Goal: Information Seeking & Learning: Compare options

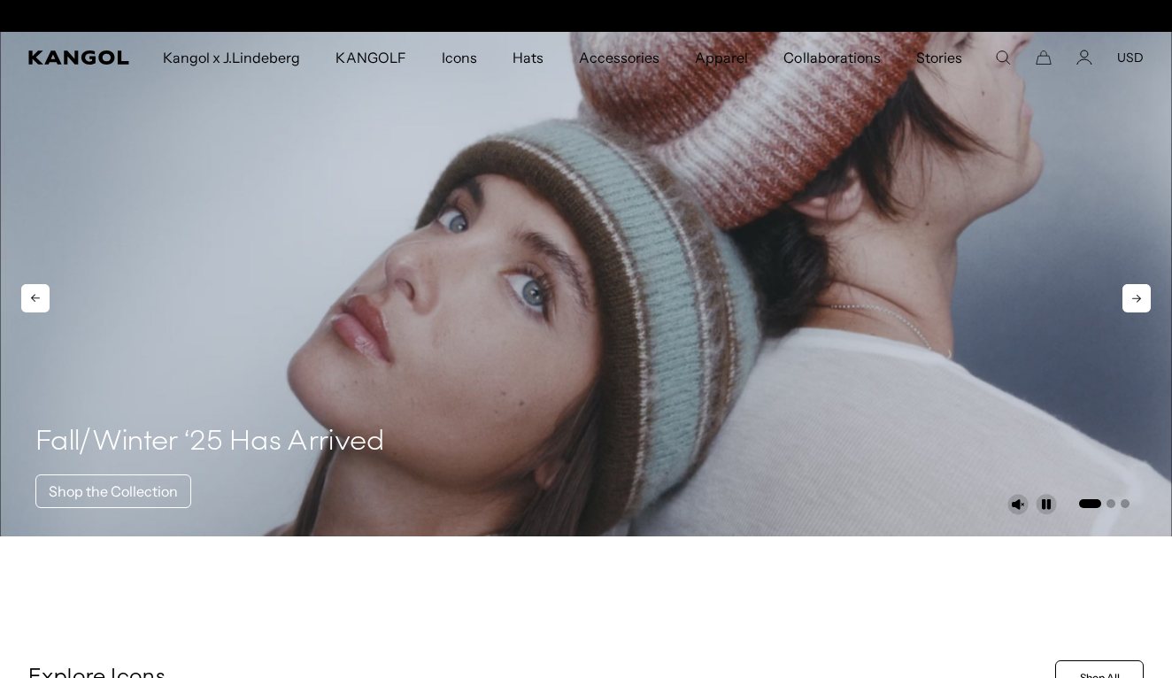
scroll to position [0, 365]
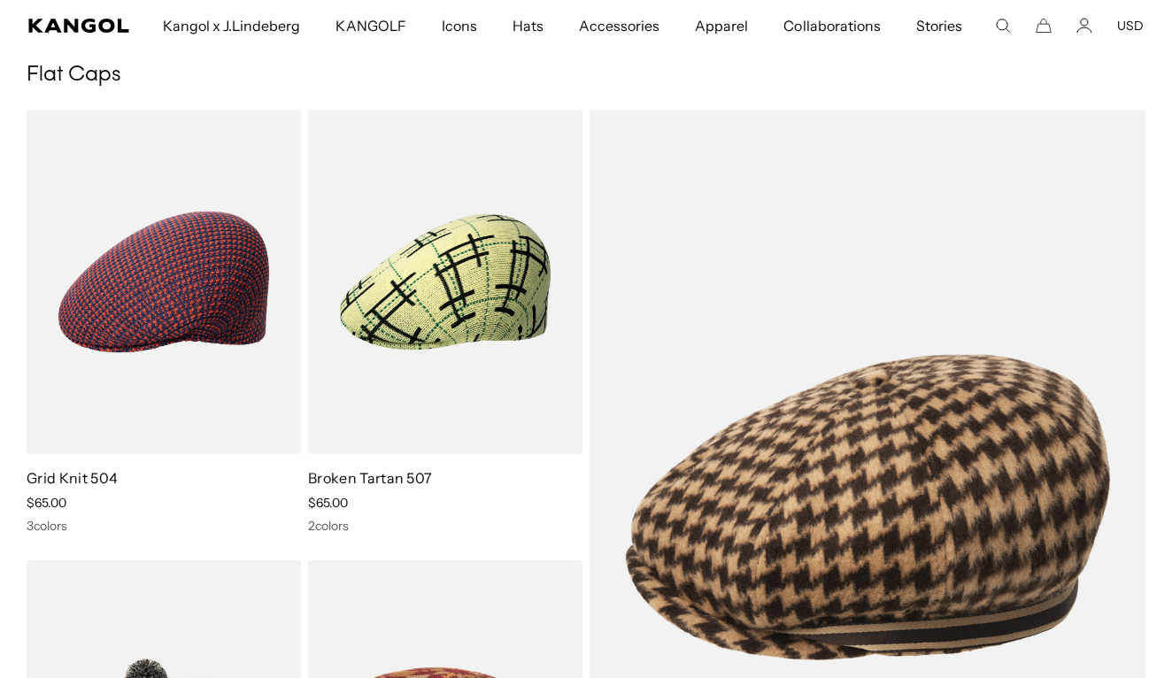
scroll to position [79, 0]
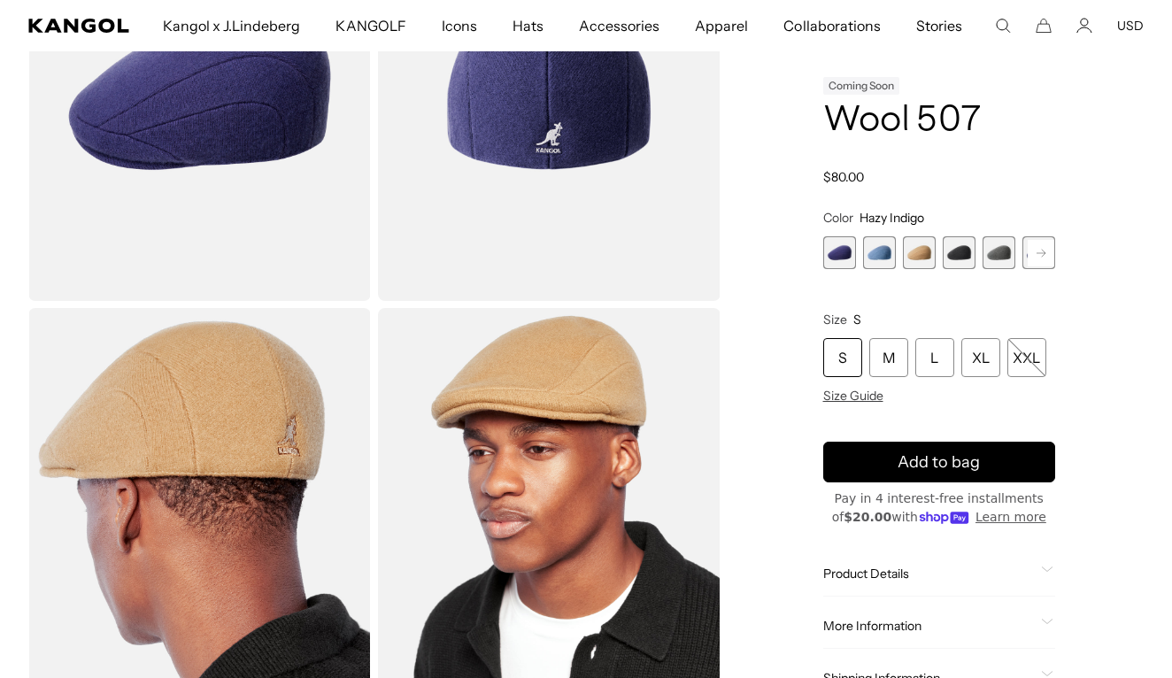
scroll to position [240, 0]
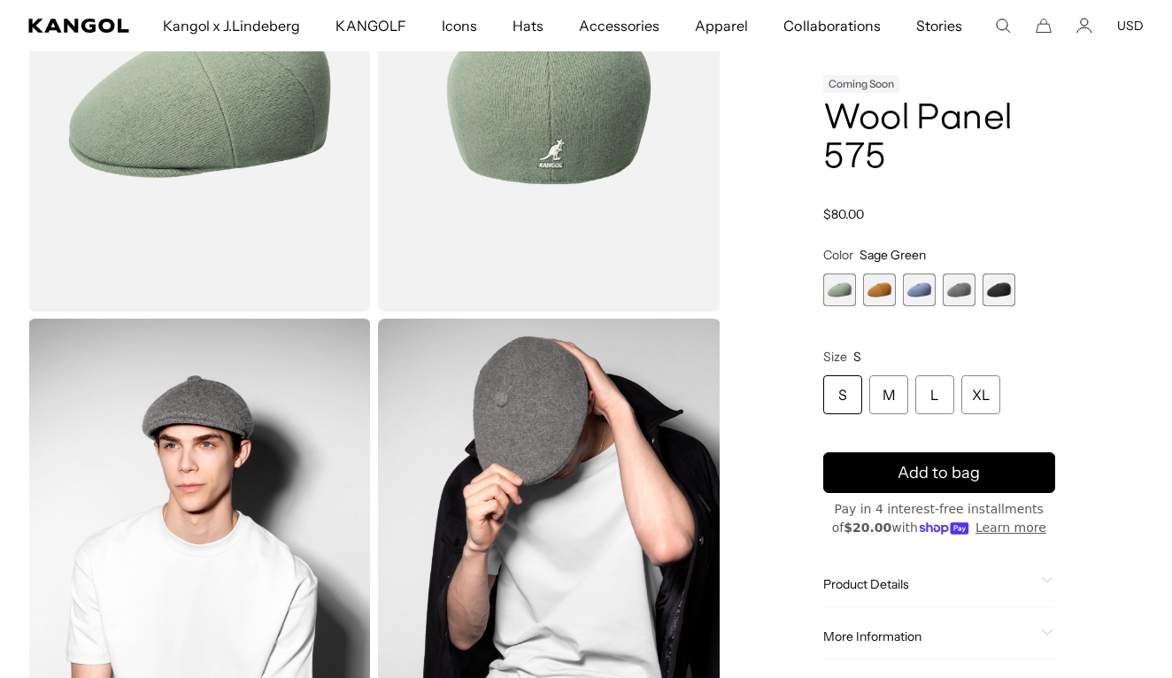
click at [995, 292] on span "5 of 5" at bounding box center [998, 289] width 33 height 33
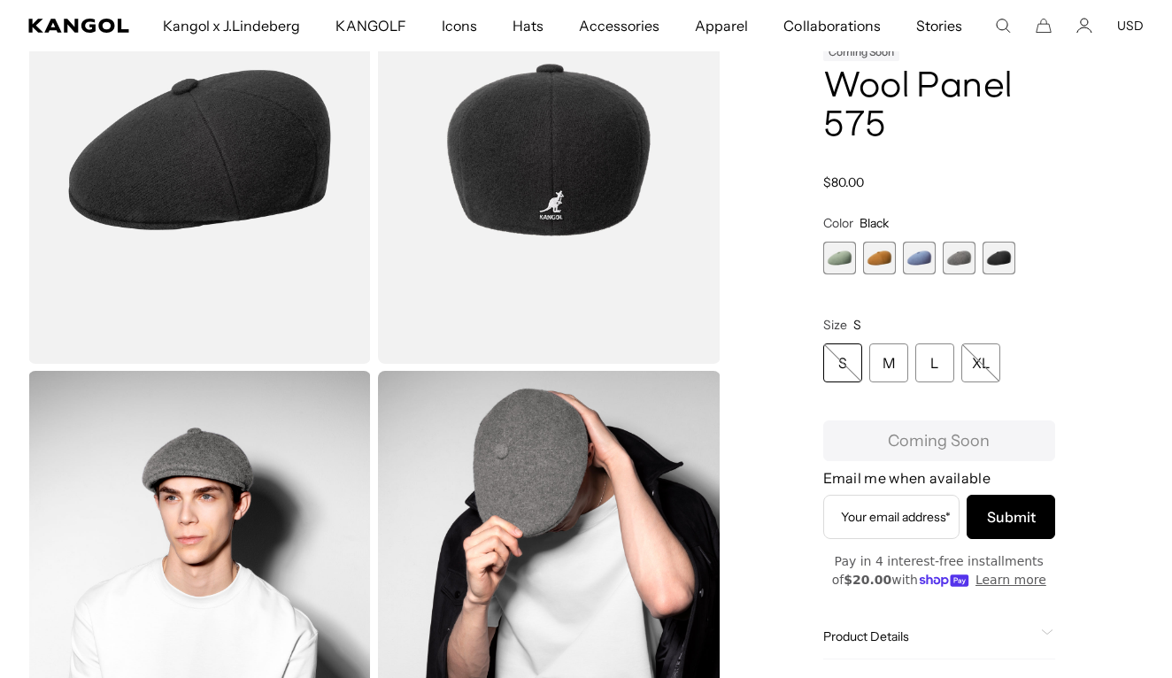
scroll to position [0, 365]
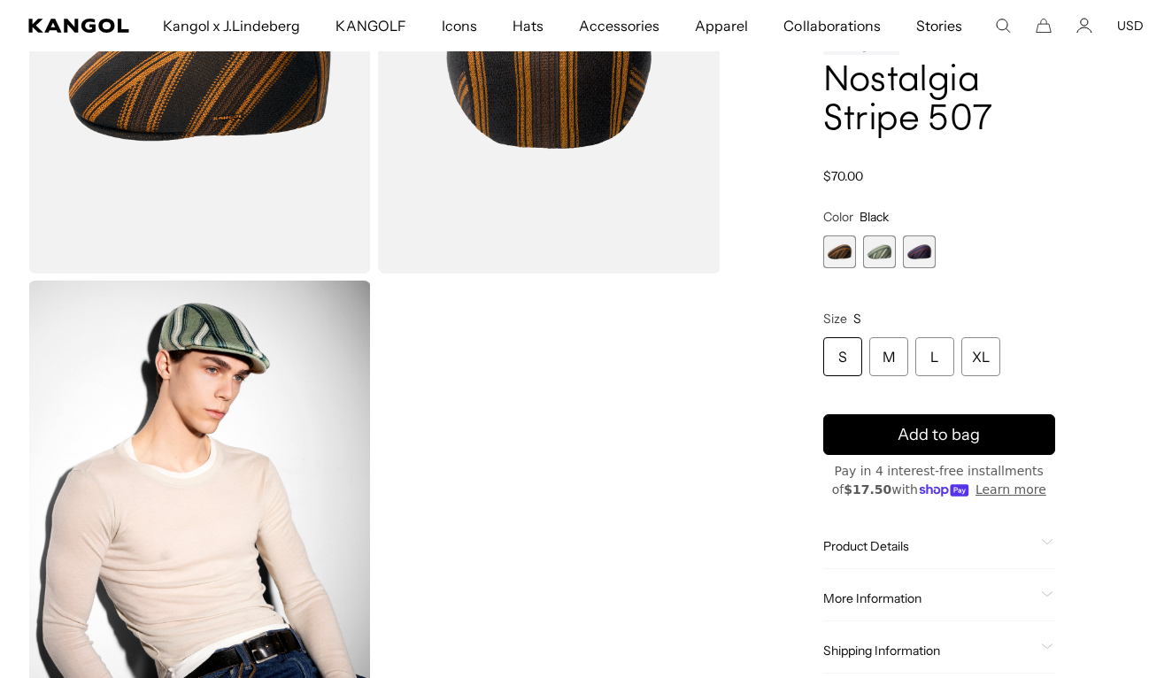
scroll to position [274, 0]
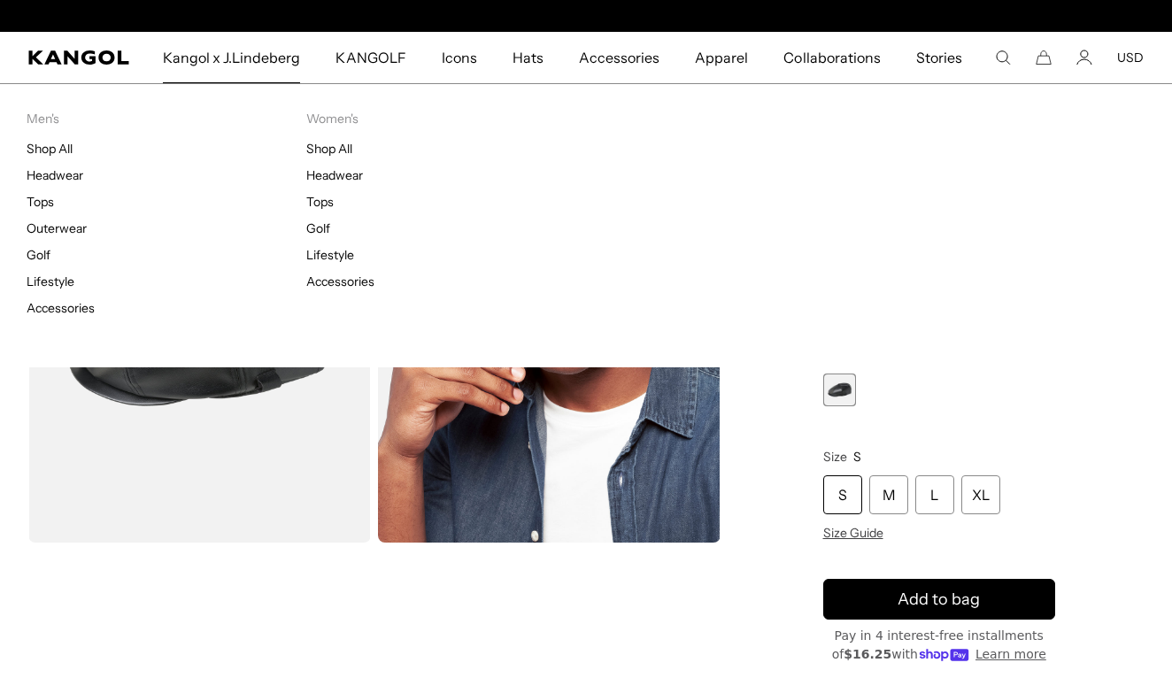
scroll to position [0, 365]
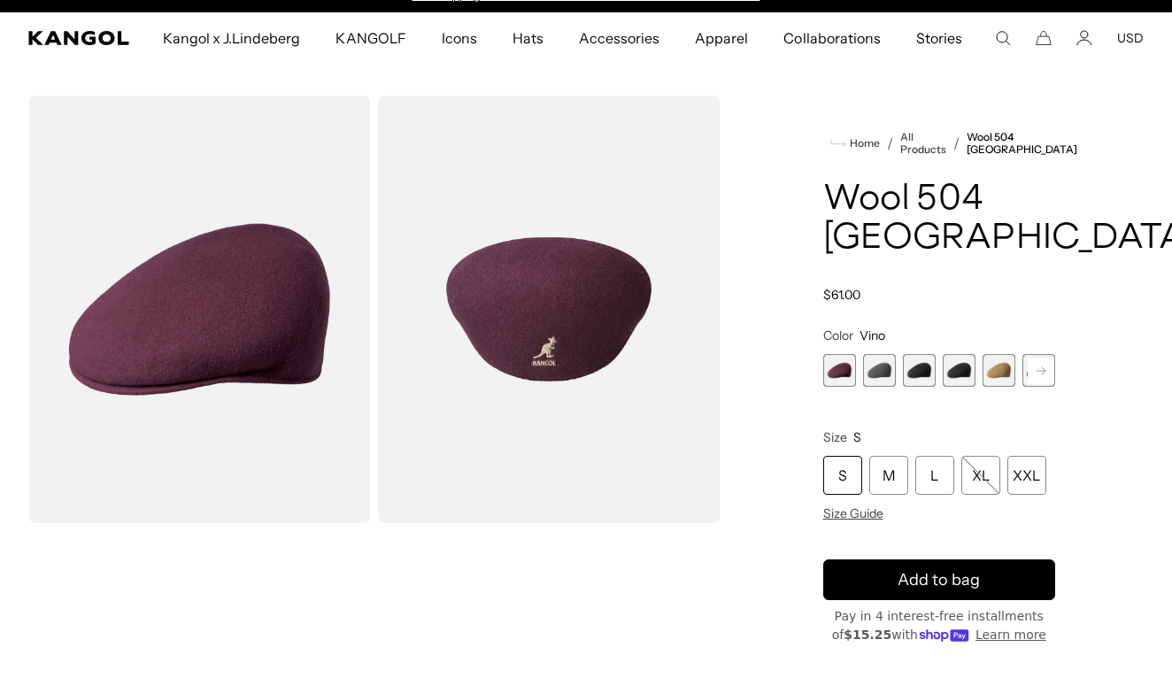
click at [1004, 370] on span "5 of 12" at bounding box center [998, 370] width 33 height 33
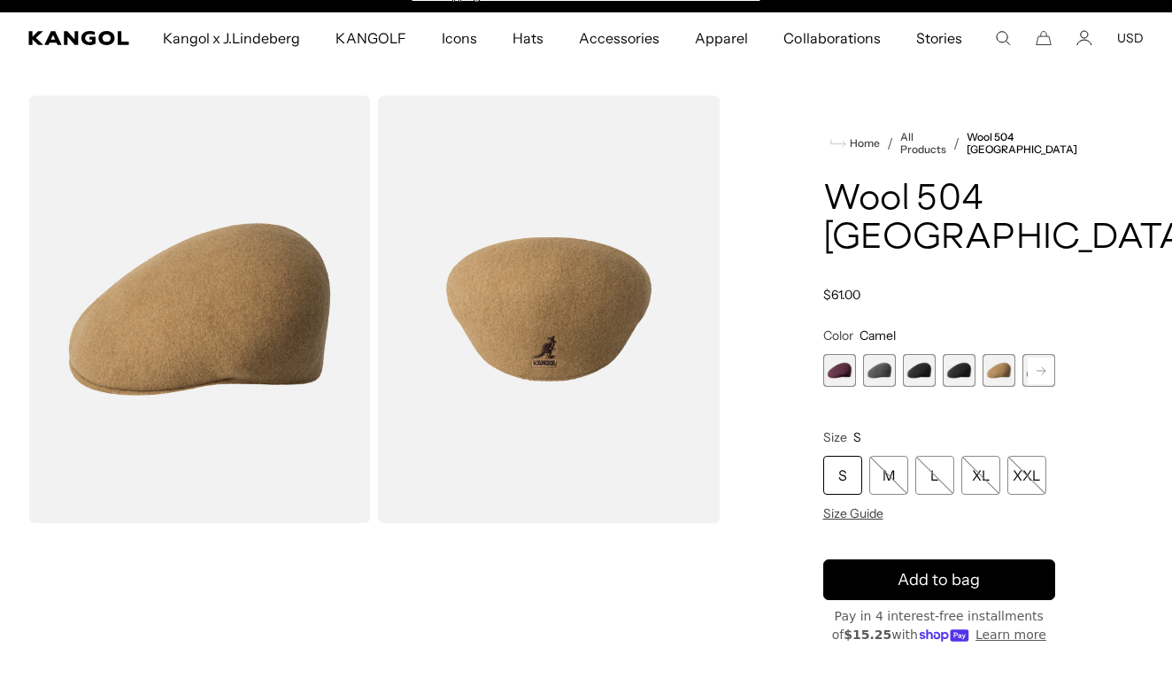
click at [968, 368] on span "4 of 12" at bounding box center [959, 370] width 33 height 33
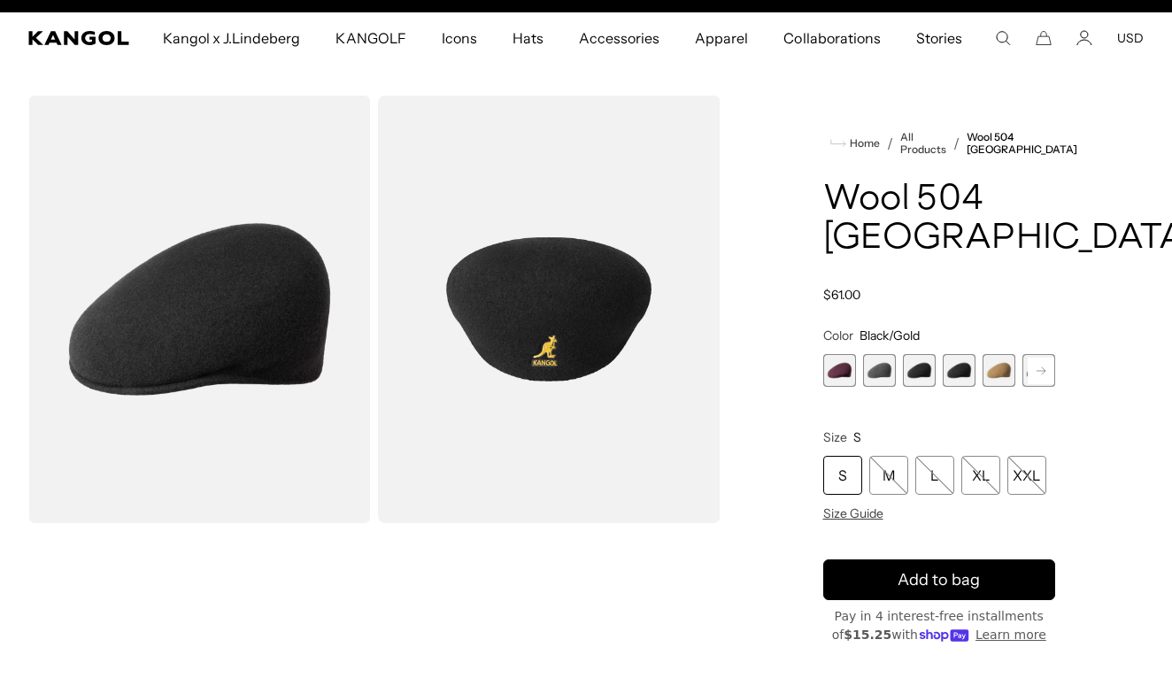
scroll to position [0, 365]
click at [927, 368] on span "3 of 12" at bounding box center [919, 370] width 33 height 33
click at [958, 365] on span "4 of 12" at bounding box center [959, 370] width 33 height 33
click at [920, 368] on span "3 of 12" at bounding box center [919, 370] width 33 height 33
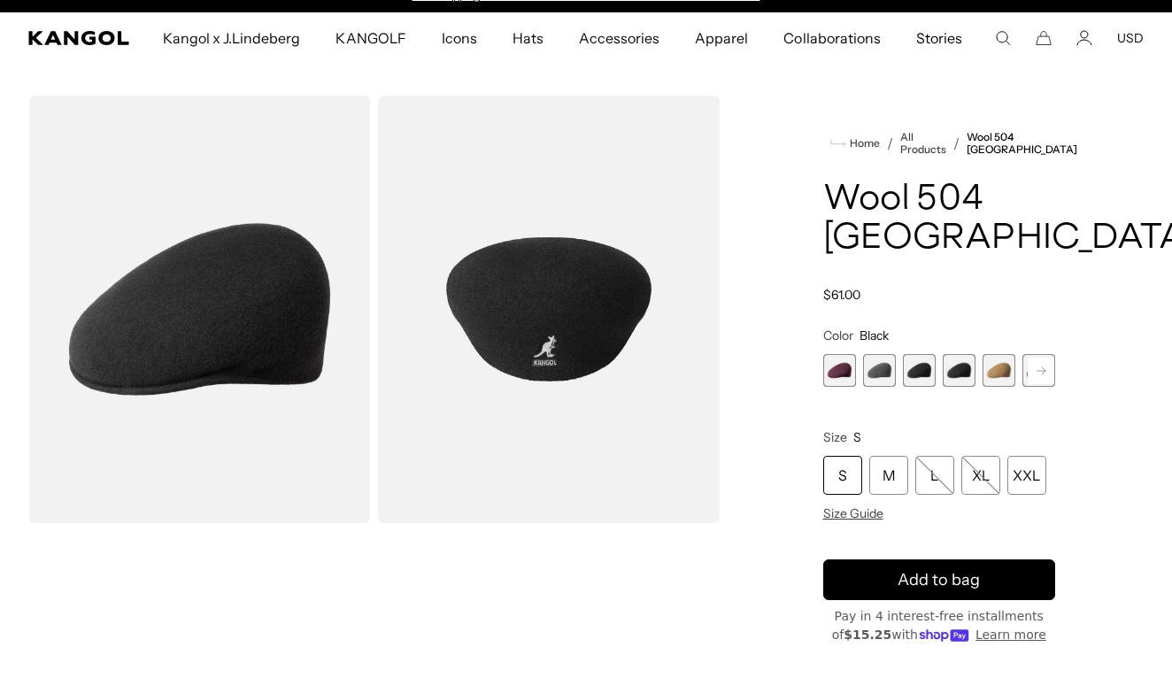
click at [1039, 365] on rect at bounding box center [1041, 371] width 27 height 27
click at [997, 367] on span "6 of 12" at bounding box center [998, 370] width 33 height 33
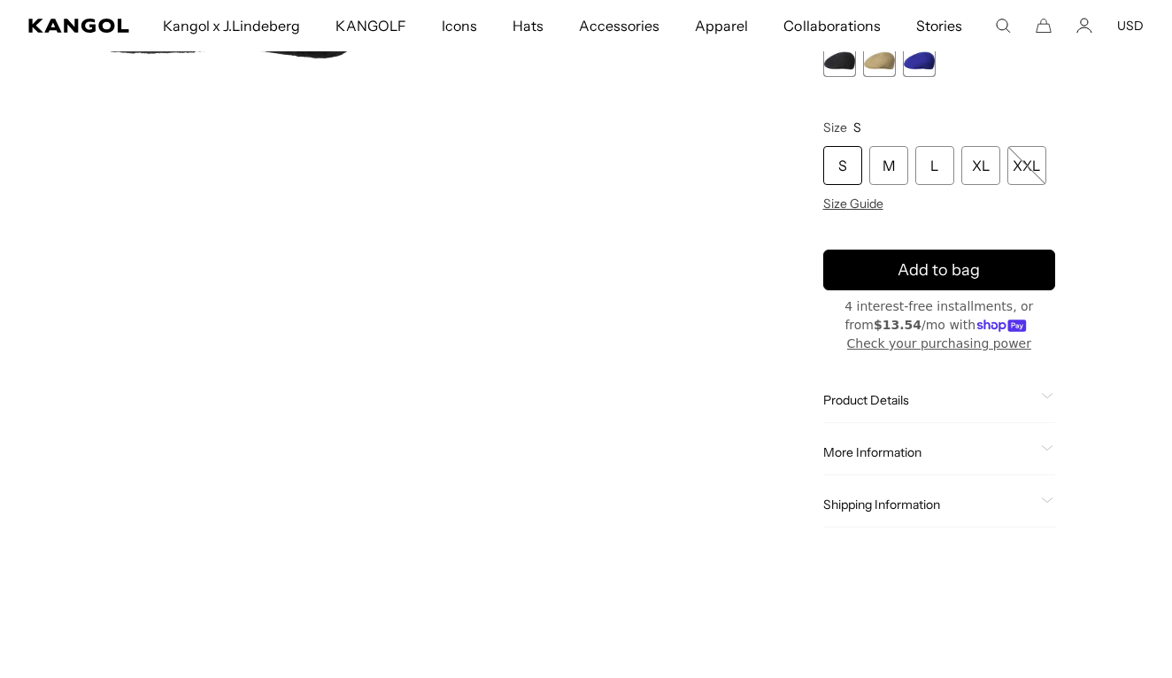
scroll to position [376, 0]
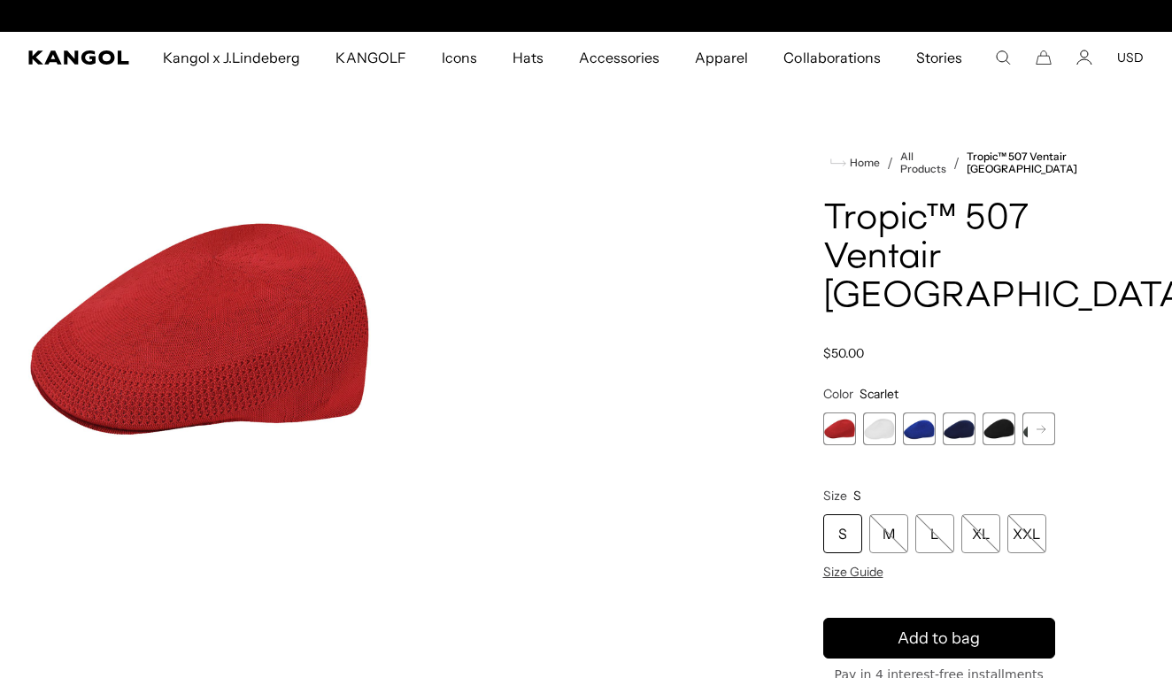
scroll to position [0, 365]
click at [997, 412] on span "5 of 7" at bounding box center [998, 428] width 33 height 33
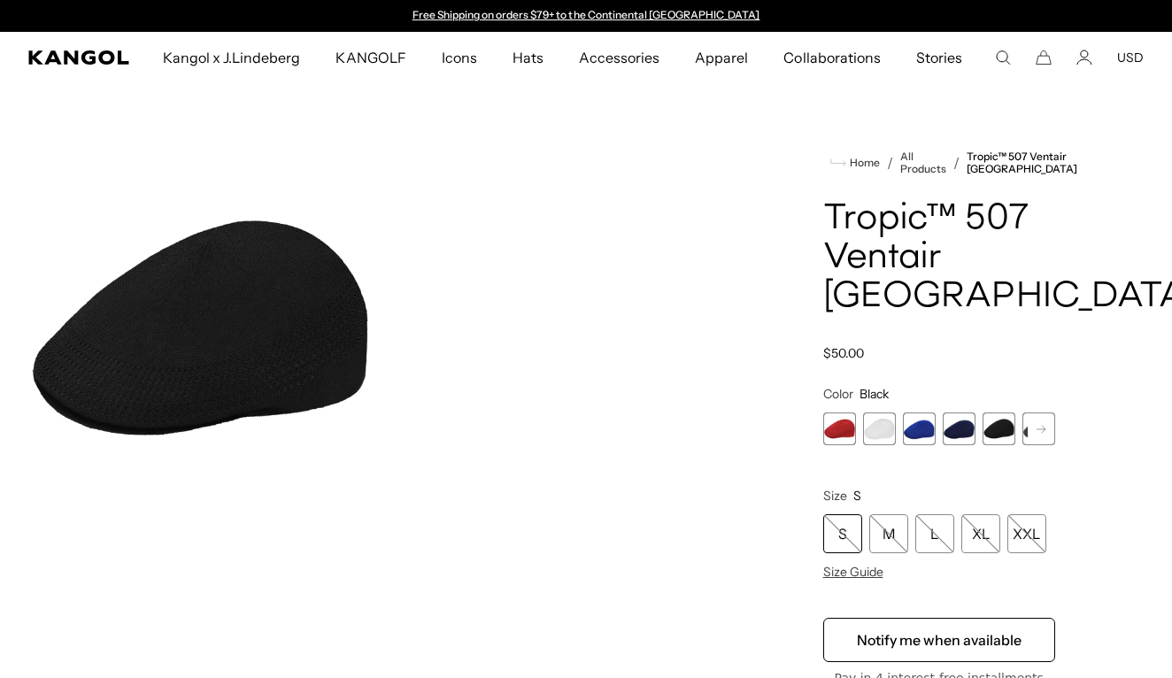
click at [967, 412] on span "4 of 7" at bounding box center [959, 428] width 33 height 33
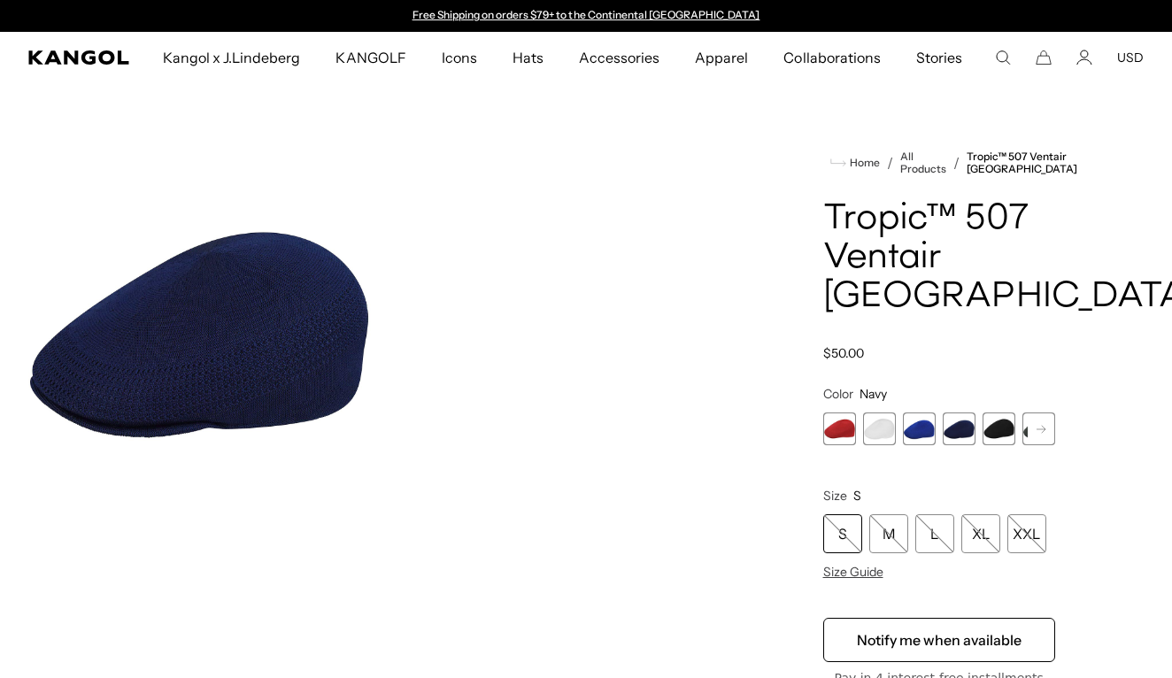
click at [1042, 425] on icon at bounding box center [1040, 428] width 9 height 7
click at [1008, 412] on span "6 of 7" at bounding box center [998, 428] width 33 height 33
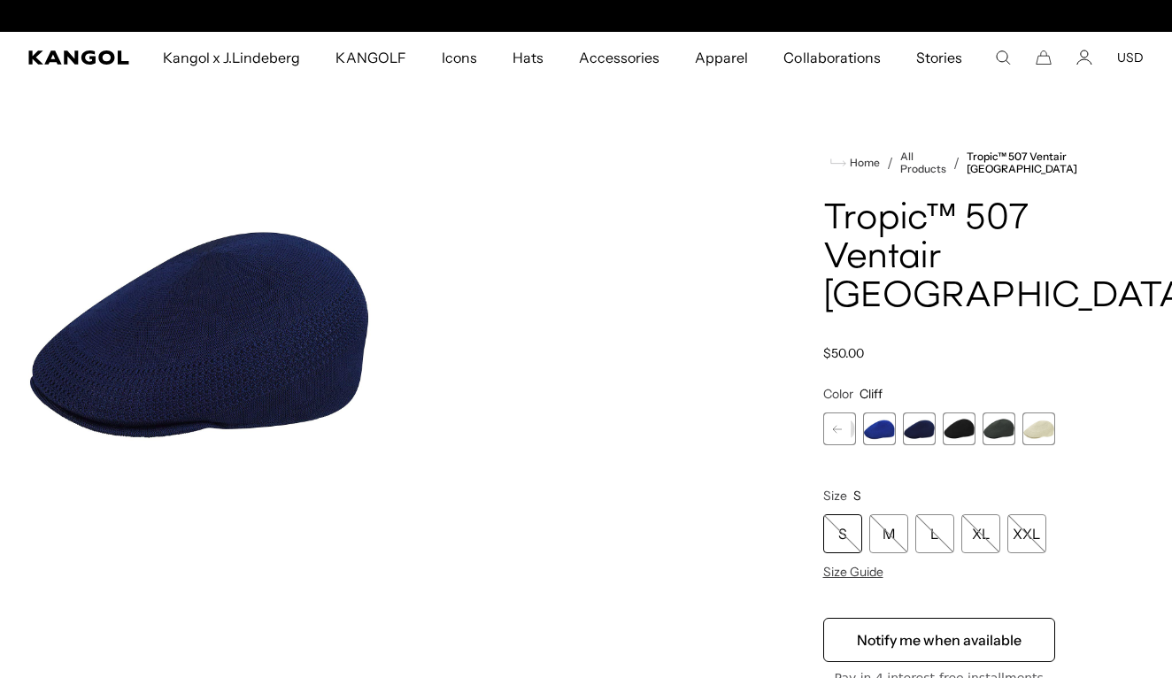
scroll to position [0, 365]
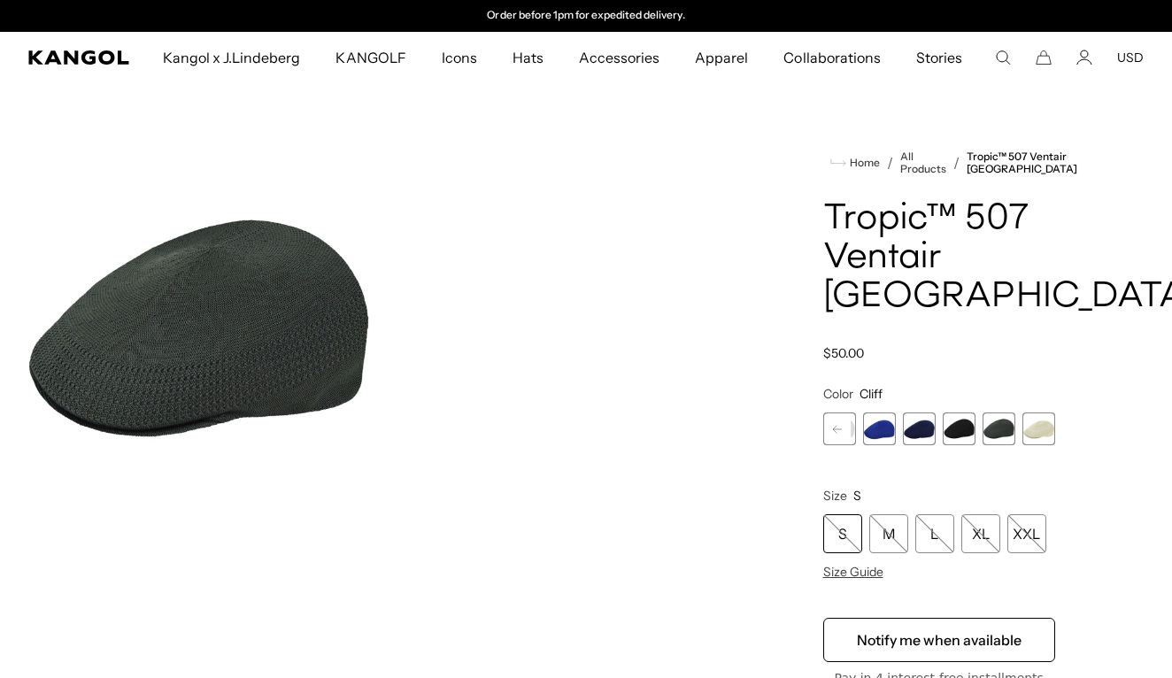
click at [1038, 412] on span "7 of 7" at bounding box center [1038, 428] width 33 height 33
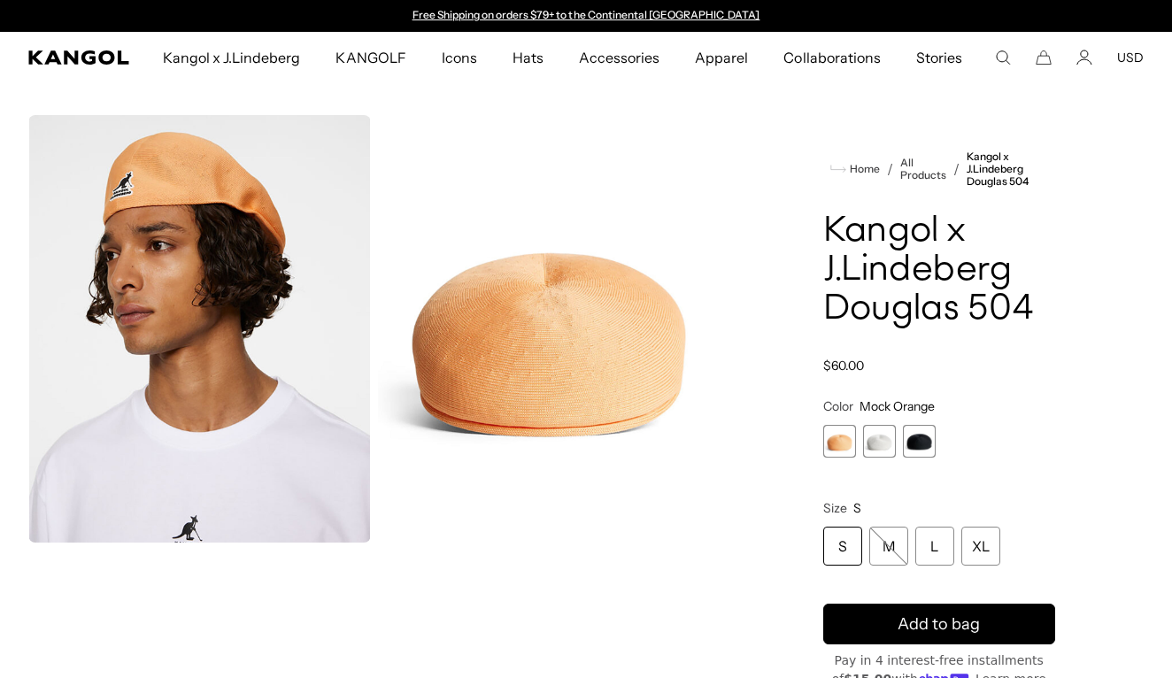
click at [879, 436] on span "2 of 3" at bounding box center [879, 441] width 33 height 33
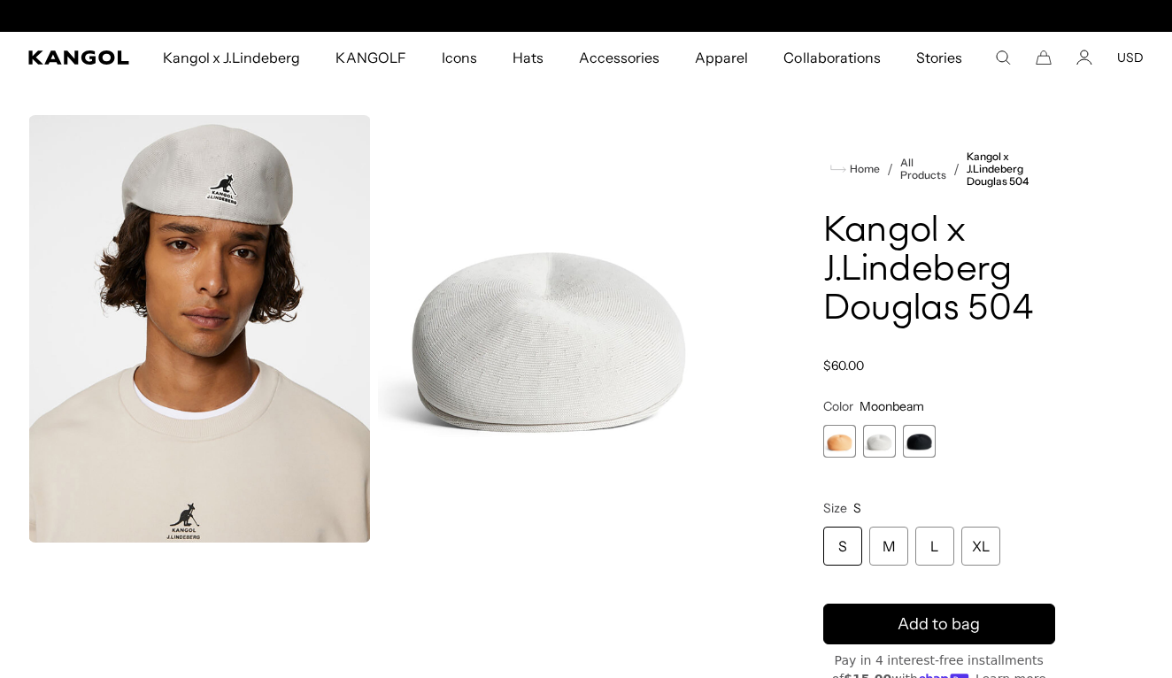
scroll to position [0, 365]
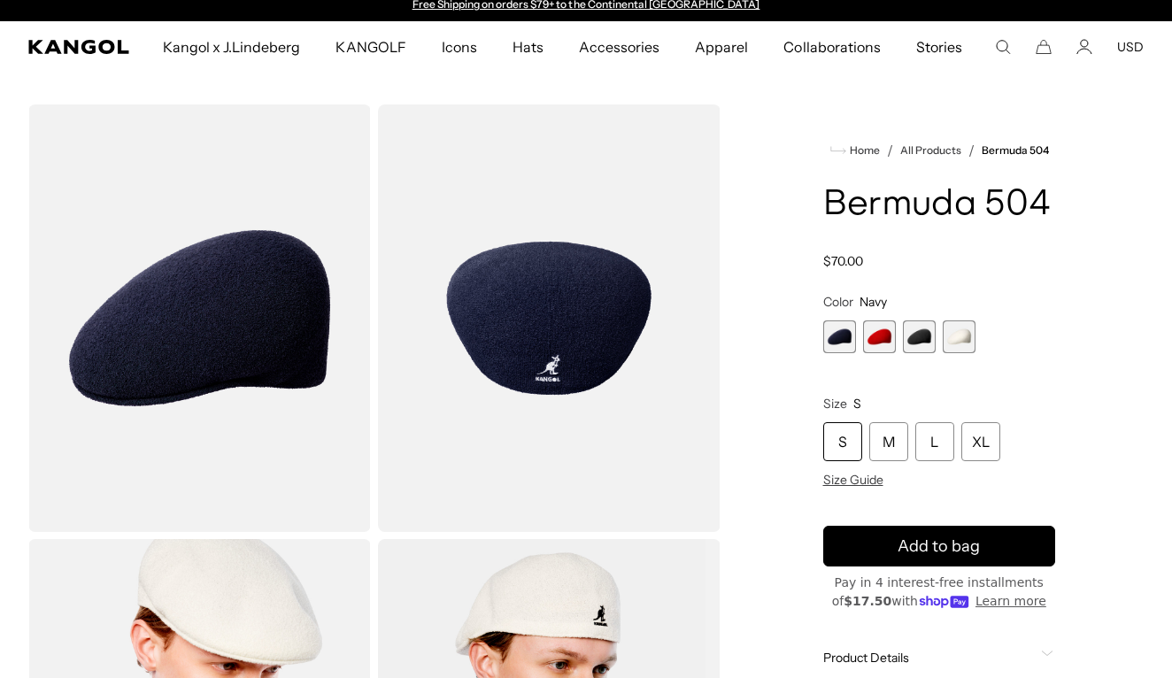
click at [520, 328] on img "Gallery Viewer" at bounding box center [549, 317] width 343 height 427
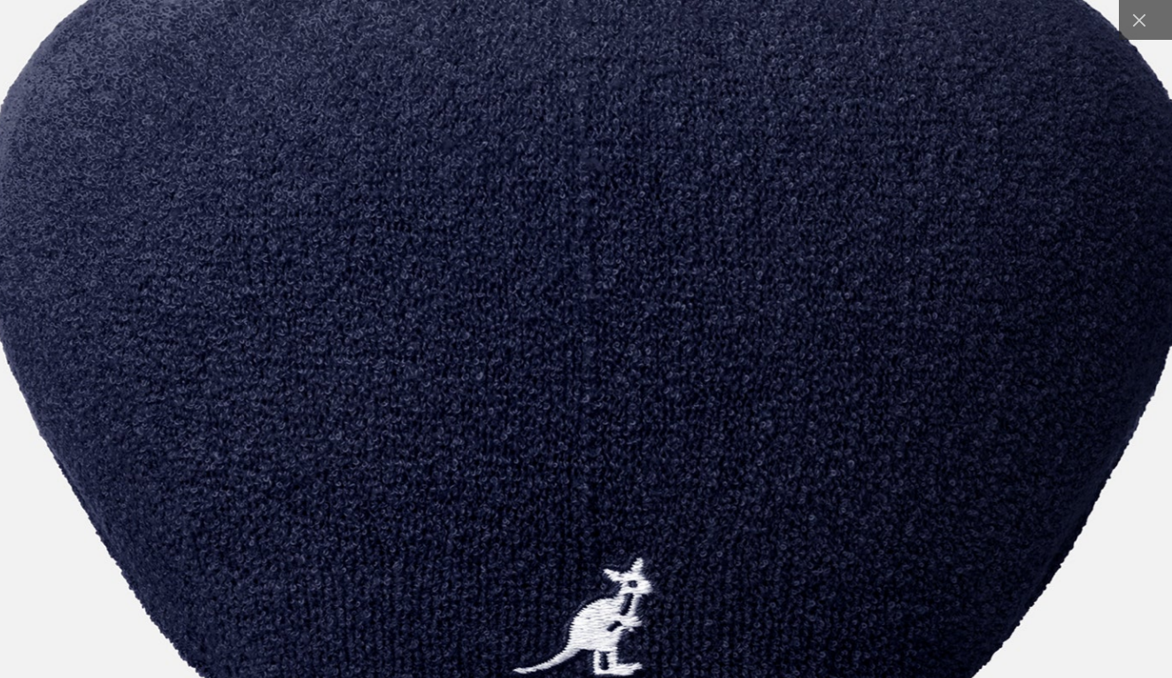
scroll to position [0, 365]
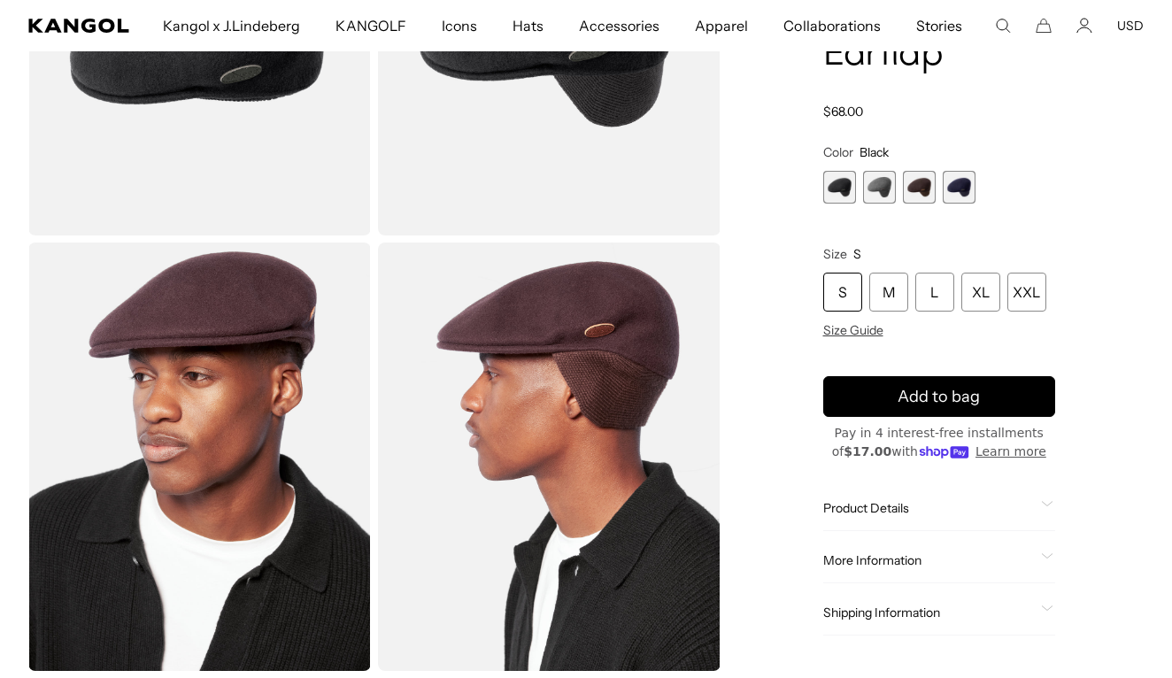
scroll to position [309, 0]
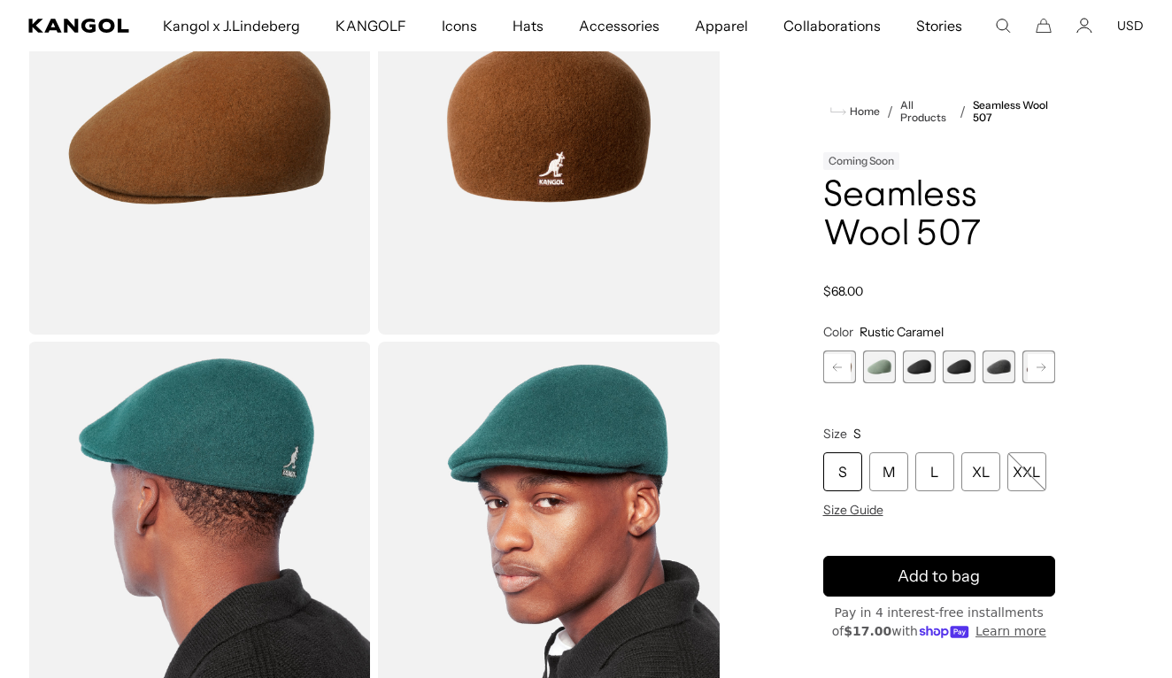
scroll to position [236, 0]
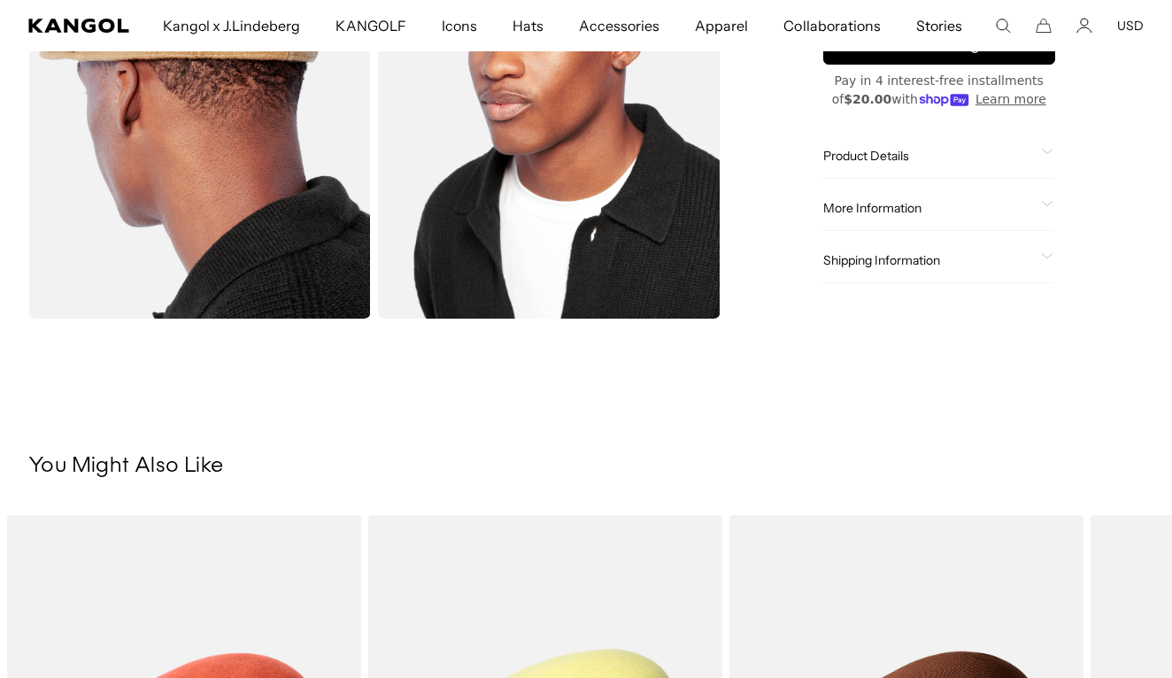
scroll to position [684, 0]
